Goal: Find contact information: Find contact information

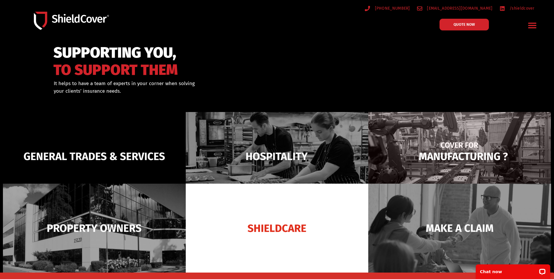
click at [459, 152] on img at bounding box center [459, 156] width 183 height 89
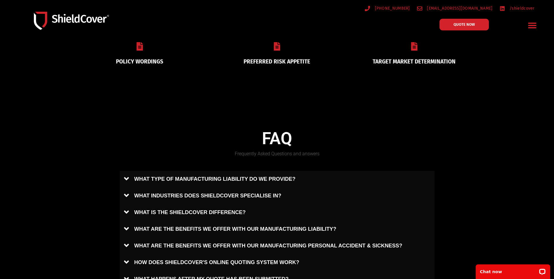
scroll to position [204, 0]
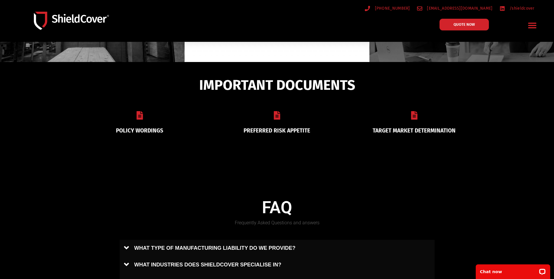
click at [279, 122] on div "PREFERRED RISK APPETITE" at bounding box center [276, 122] width 137 height 37
click at [279, 117] on icon at bounding box center [277, 115] width 6 height 8
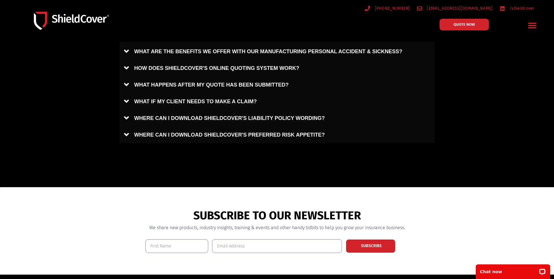
scroll to position [623, 0]
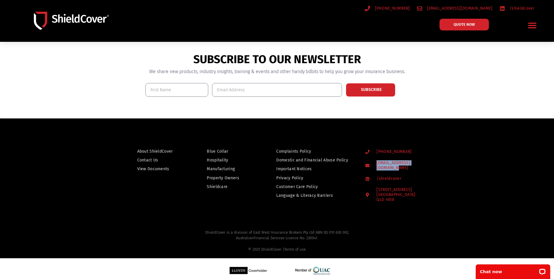
drag, startPoint x: 438, startPoint y: 162, endPoint x: 376, endPoint y: 161, distance: 61.9
click at [376, 161] on div "(07) 3510 9535 hello@shieldcover.com.au /shieldcover 19 Rosedale Street Coopers…" at bounding box center [400, 174] width 77 height 61
drag, startPoint x: 376, startPoint y: 161, endPoint x: 379, endPoint y: 162, distance: 3.2
copy span "[EMAIL_ADDRESS][DOMAIN_NAME]"
